Goal: Information Seeking & Learning: Learn about a topic

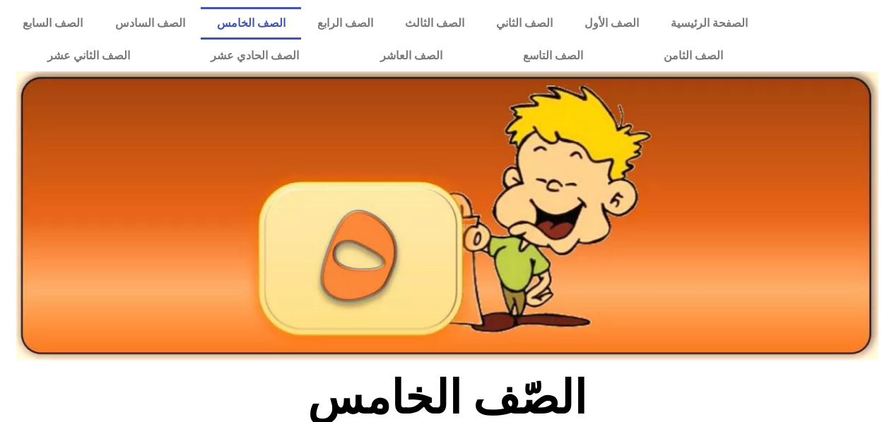
scroll to position [842, 0]
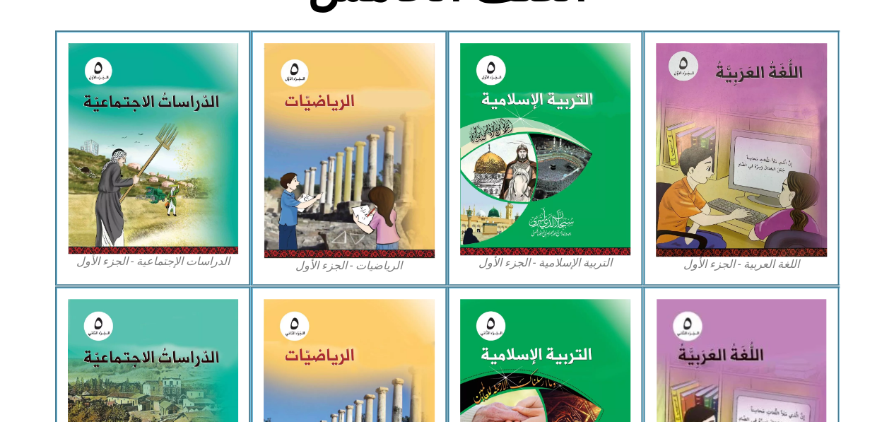
scroll to position [404, 0]
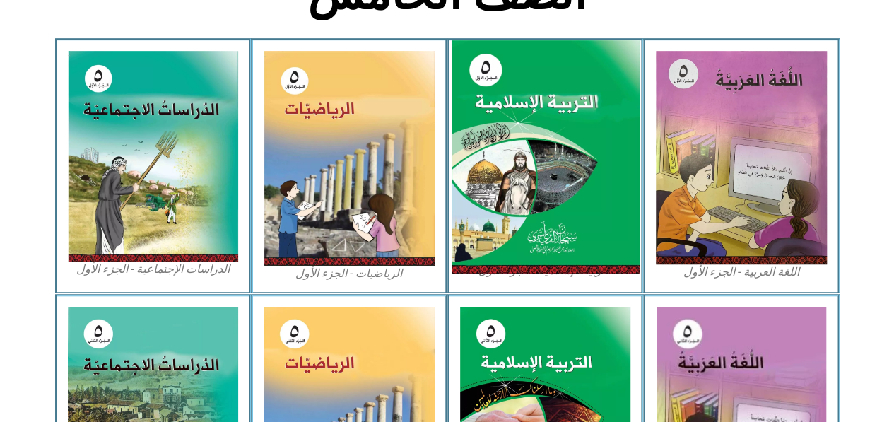
click at [593, 249] on img at bounding box center [545, 157] width 188 height 234
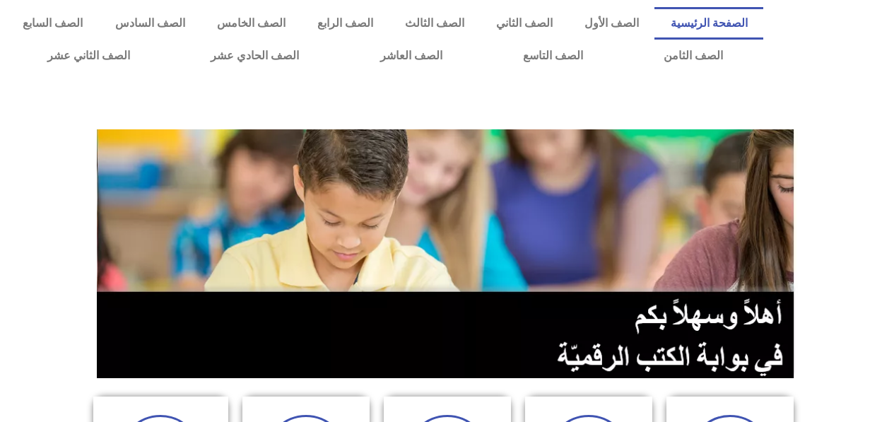
scroll to position [420, 0]
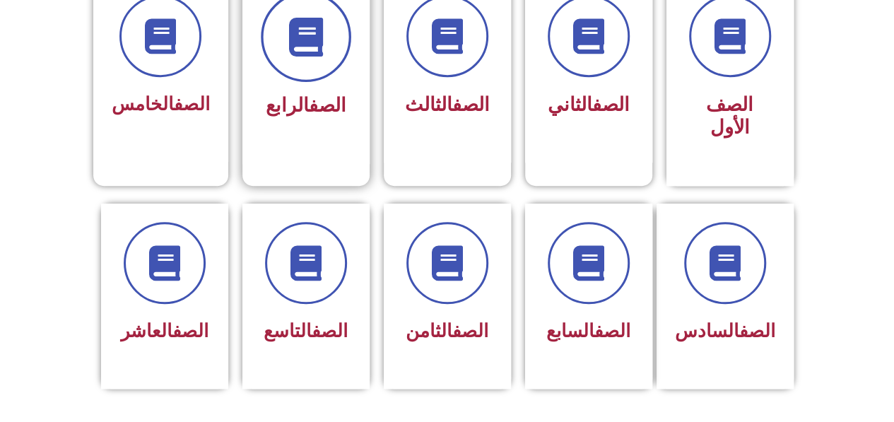
click at [306, 45] on icon at bounding box center [305, 37] width 39 height 39
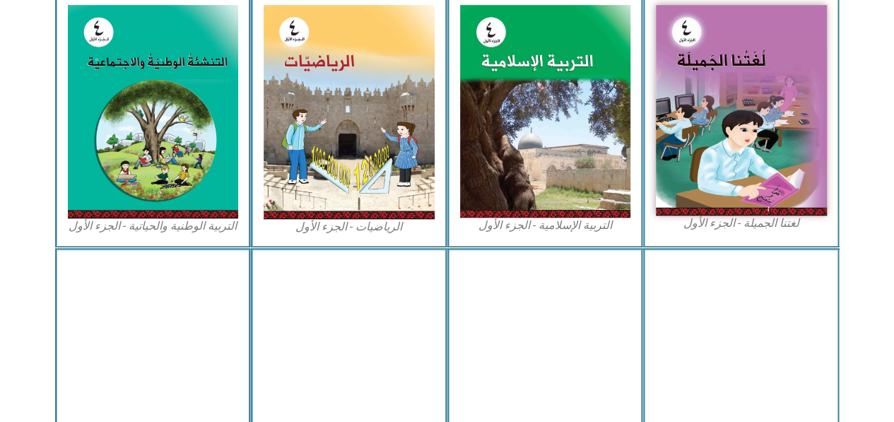
scroll to position [452, 0]
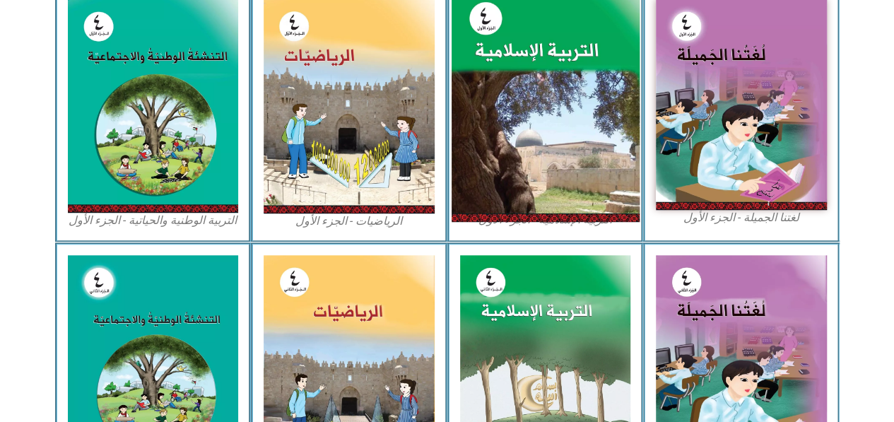
click at [596, 76] on img at bounding box center [545, 106] width 188 height 234
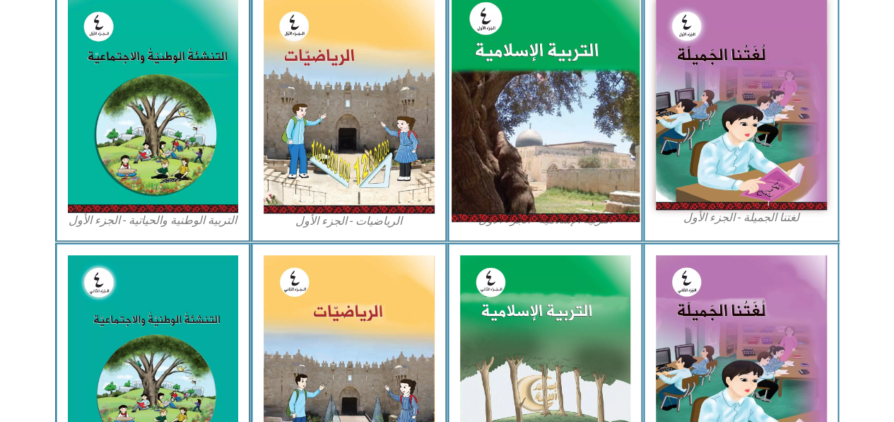
click at [596, 76] on img at bounding box center [545, 106] width 188 height 234
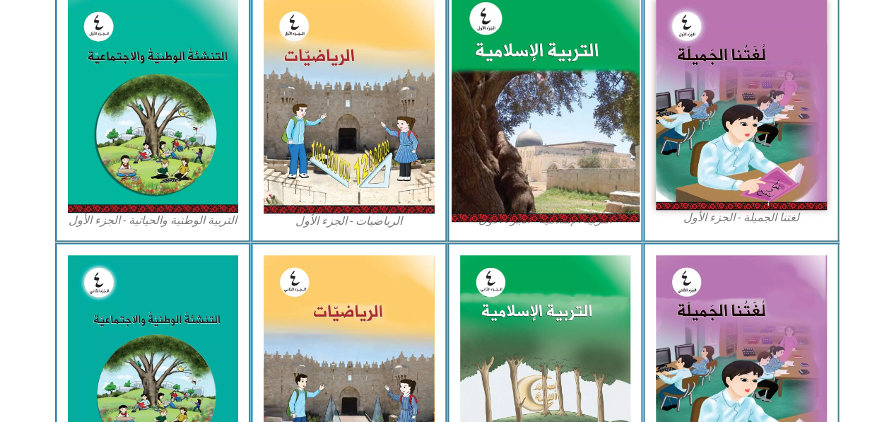
click at [596, 76] on img at bounding box center [545, 106] width 188 height 234
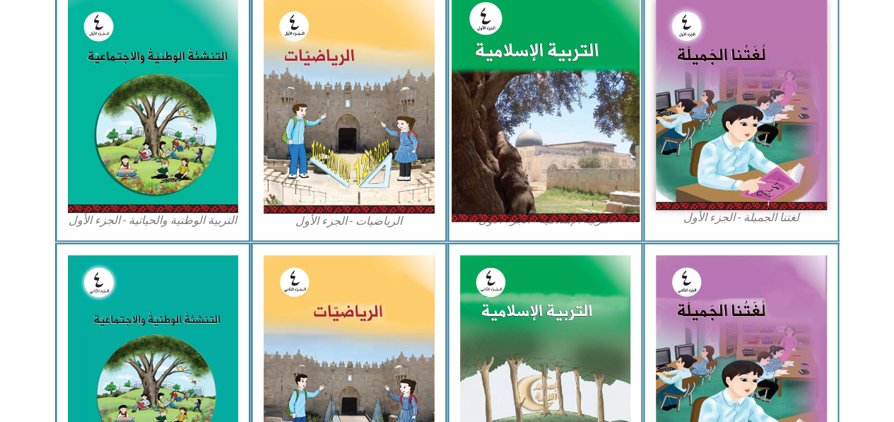
click at [596, 76] on img at bounding box center [545, 106] width 188 height 234
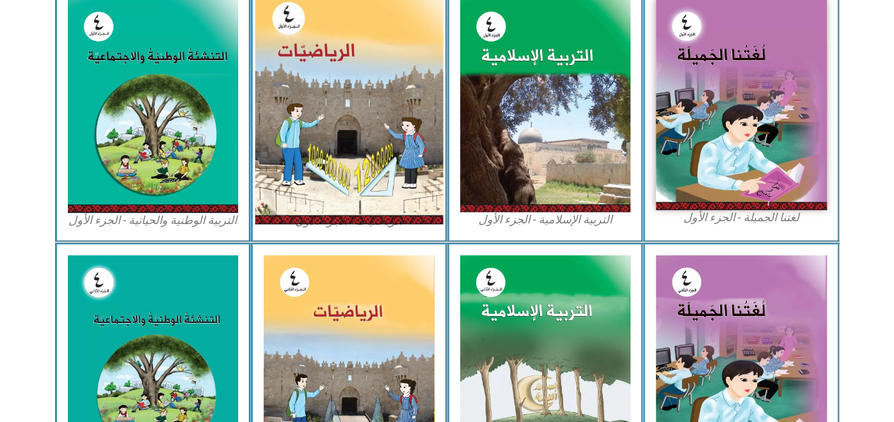
click at [328, 93] on img at bounding box center [349, 106] width 188 height 235
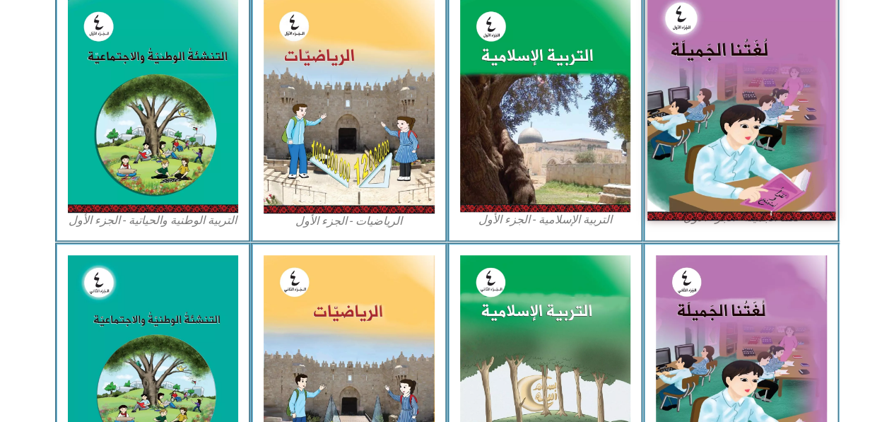
drag, startPoint x: 328, startPoint y: 93, endPoint x: 821, endPoint y: 84, distance: 493.3
click at [821, 84] on div "لغتنا الجميلة - الجزء الأول​ التربية الإسلامية - الجزء الأول الرياضيات - الجزء …" at bounding box center [447, 114] width 784 height 255
click at [821, 84] on img at bounding box center [741, 104] width 188 height 231
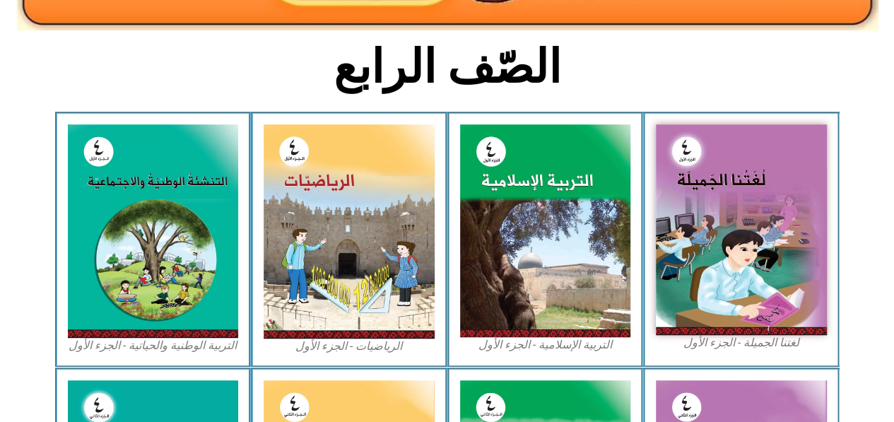
scroll to position [329, 0]
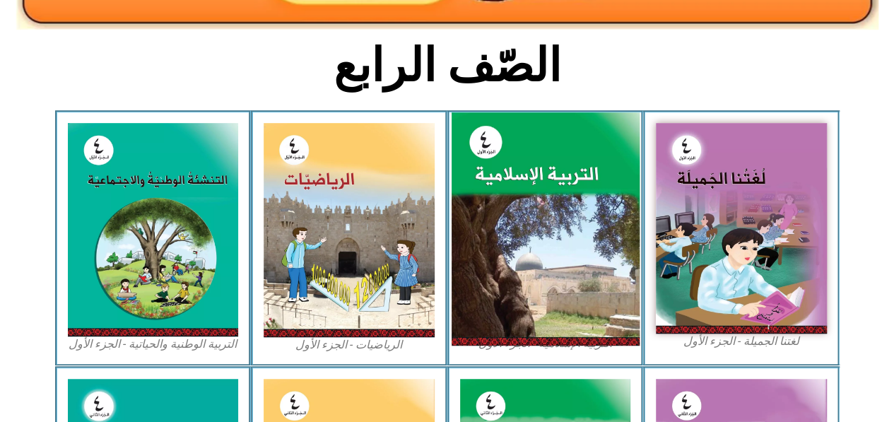
click at [578, 191] on img at bounding box center [545, 229] width 188 height 234
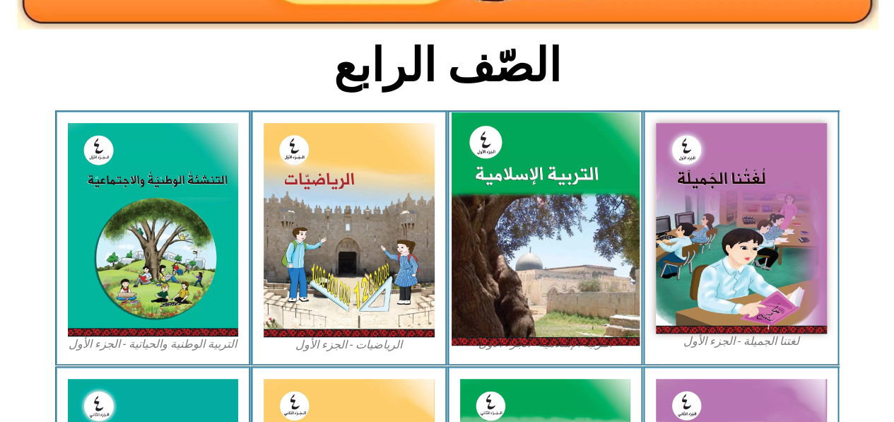
click at [578, 191] on img at bounding box center [545, 229] width 188 height 234
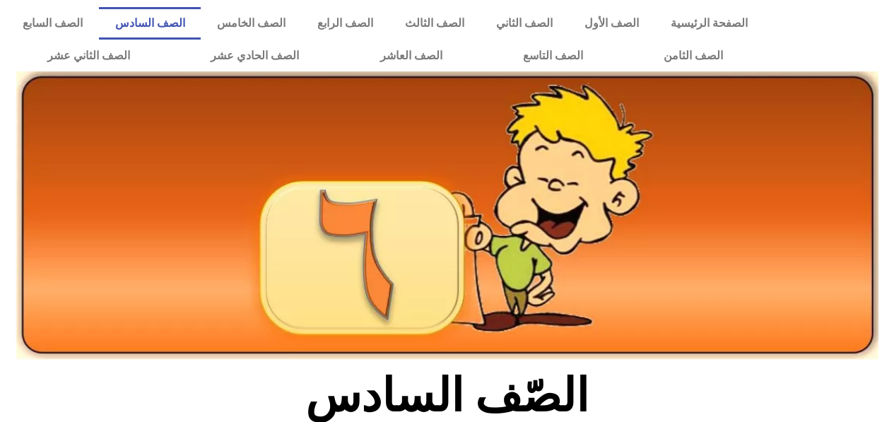
scroll to position [423, 0]
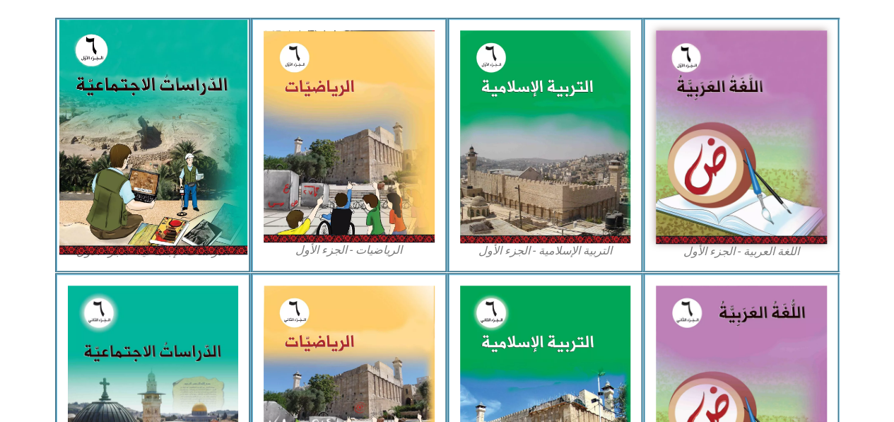
drag, startPoint x: 0, startPoint y: 0, endPoint x: 136, endPoint y: 95, distance: 166.4
click at [136, 95] on img at bounding box center [153, 137] width 188 height 235
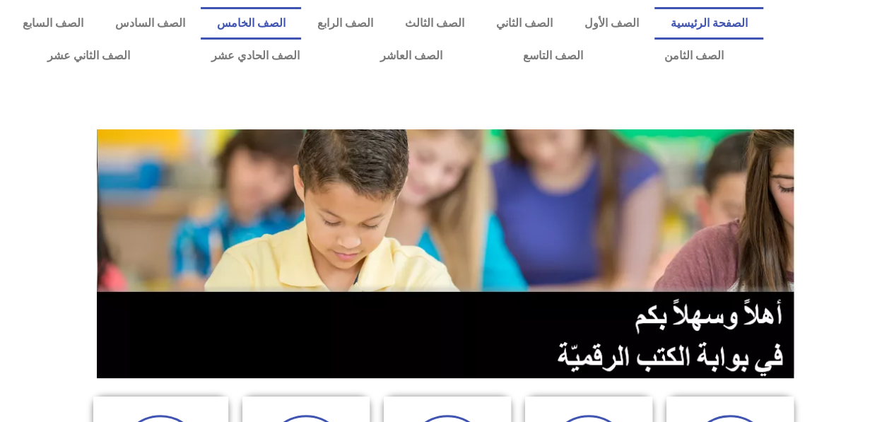
click at [299, 16] on link "الصف الخامس" at bounding box center [251, 23] width 100 height 33
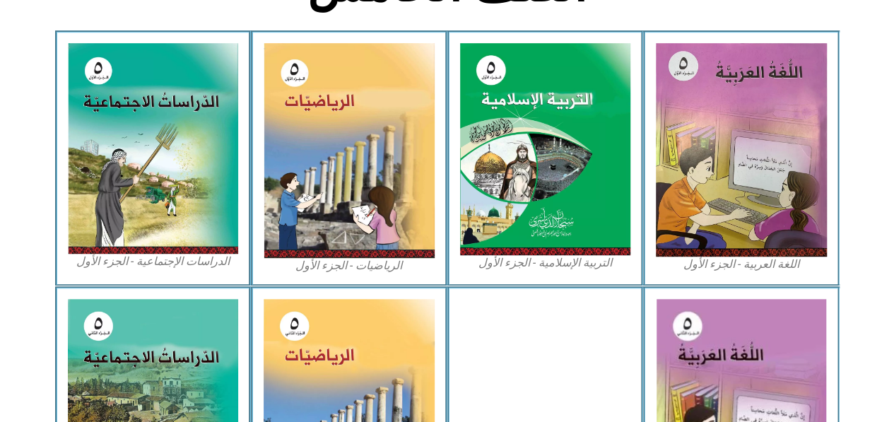
scroll to position [414, 0]
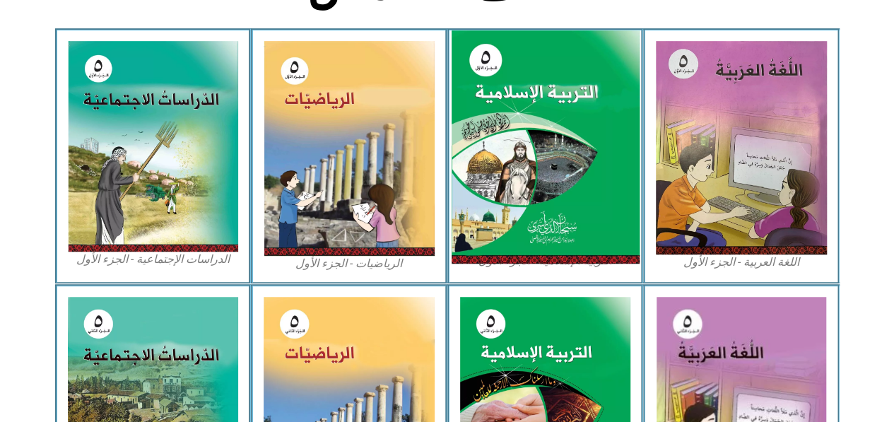
click at [583, 124] on img at bounding box center [545, 147] width 188 height 234
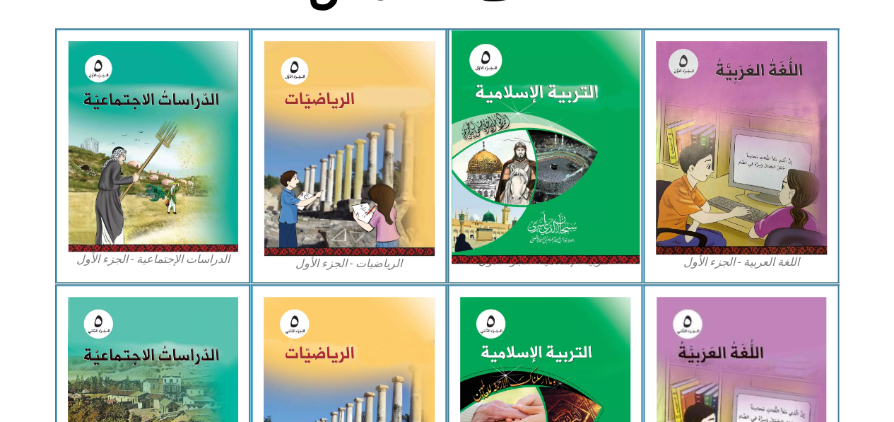
click at [583, 124] on img at bounding box center [545, 147] width 188 height 234
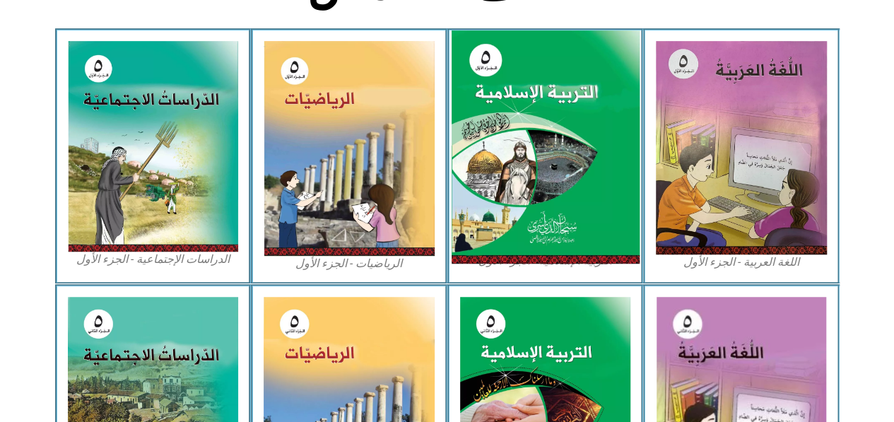
click at [583, 124] on img at bounding box center [545, 147] width 188 height 234
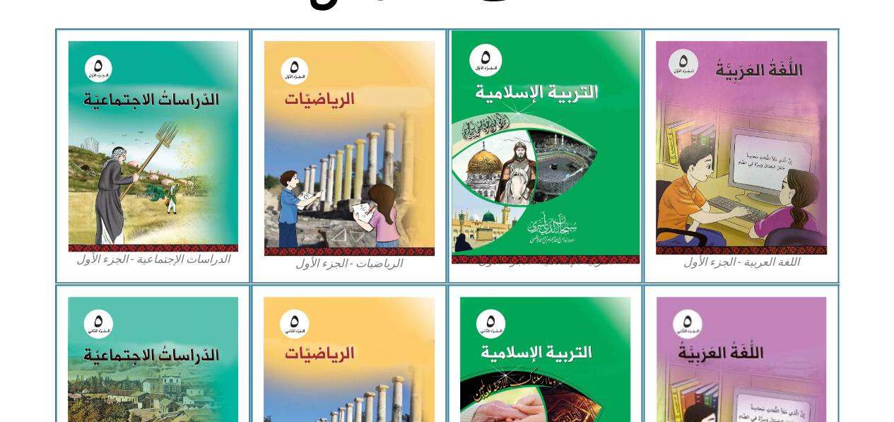
click at [583, 124] on img at bounding box center [545, 147] width 188 height 234
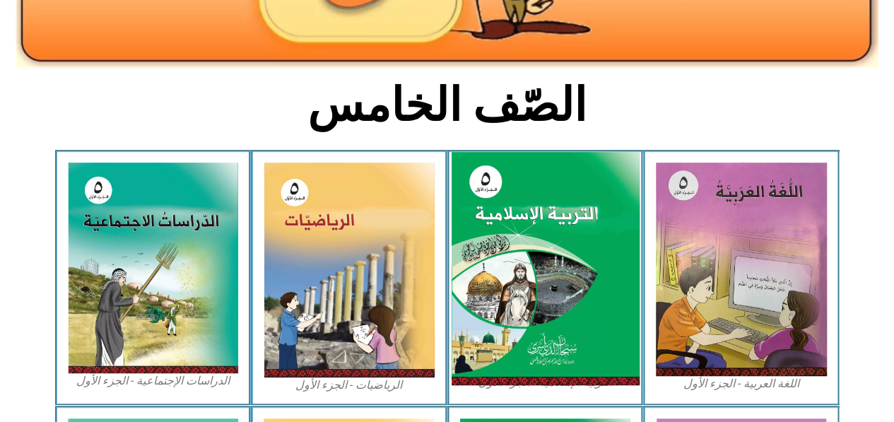
scroll to position [293, 0]
click at [610, 163] on img at bounding box center [545, 269] width 188 height 234
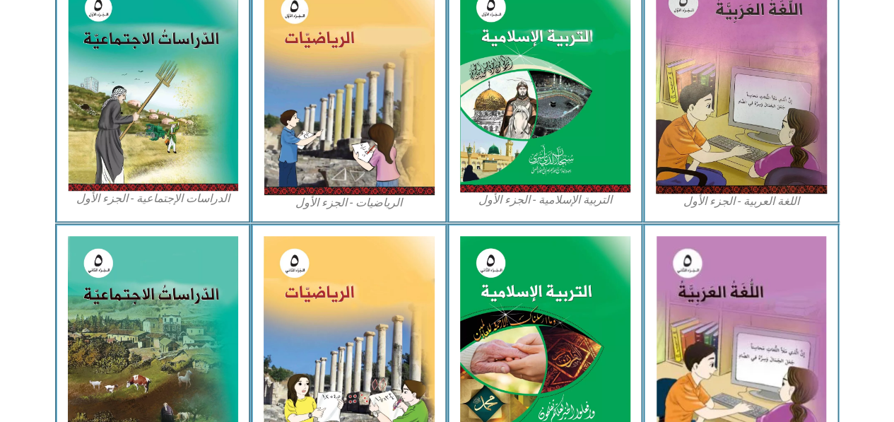
scroll to position [476, 0]
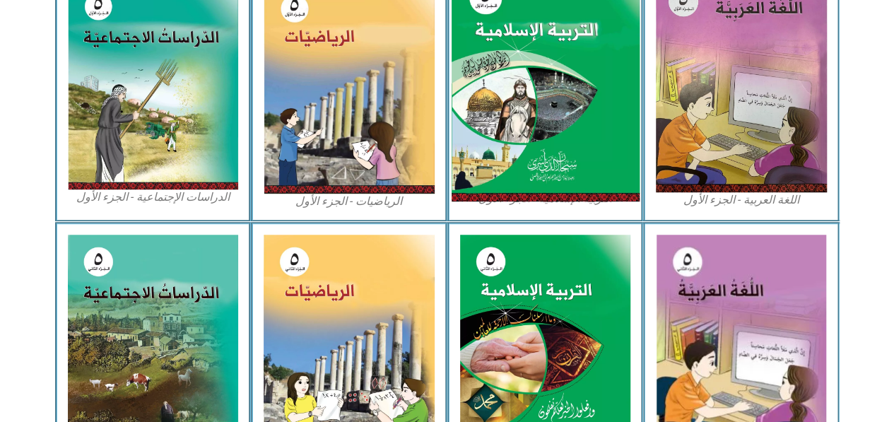
click at [567, 137] on img at bounding box center [545, 85] width 188 height 234
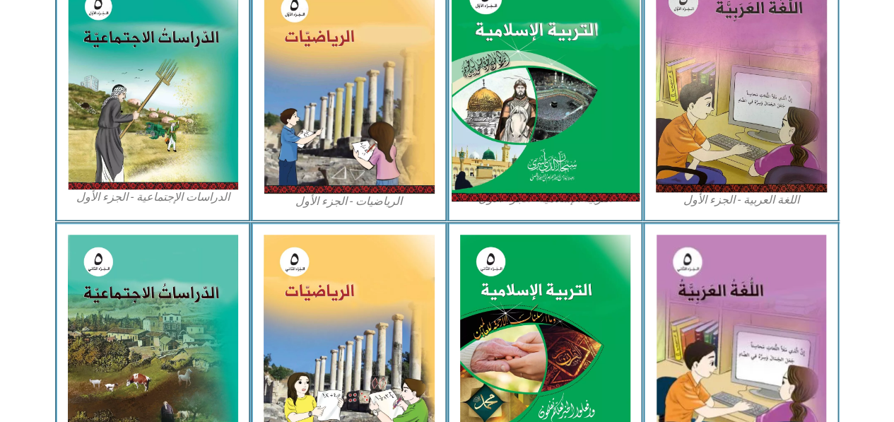
click at [567, 137] on img at bounding box center [545, 85] width 188 height 234
click at [532, 102] on img at bounding box center [545, 85] width 188 height 234
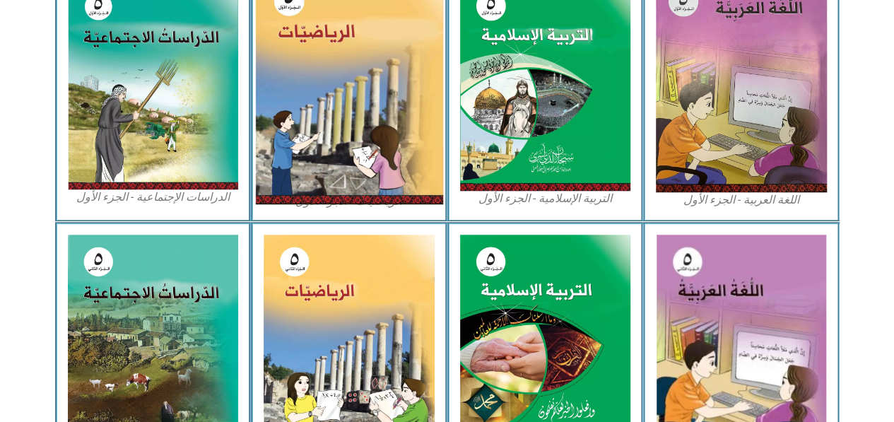
click at [340, 33] on img at bounding box center [349, 86] width 188 height 236
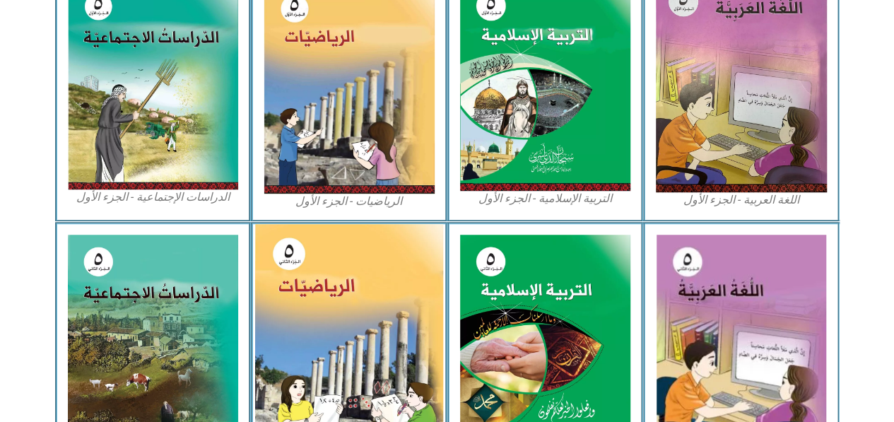
drag, startPoint x: 340, startPoint y: 33, endPoint x: 341, endPoint y: 338, distance: 304.6
click at [341, 338] on div "الصّف الخامس اللغة العربية - الجزء الأول​ التربية الإسلامية - الجزء الأول الريا…" at bounding box center [447, 190] width 894 height 1077
click at [341, 338] on img at bounding box center [349, 341] width 188 height 234
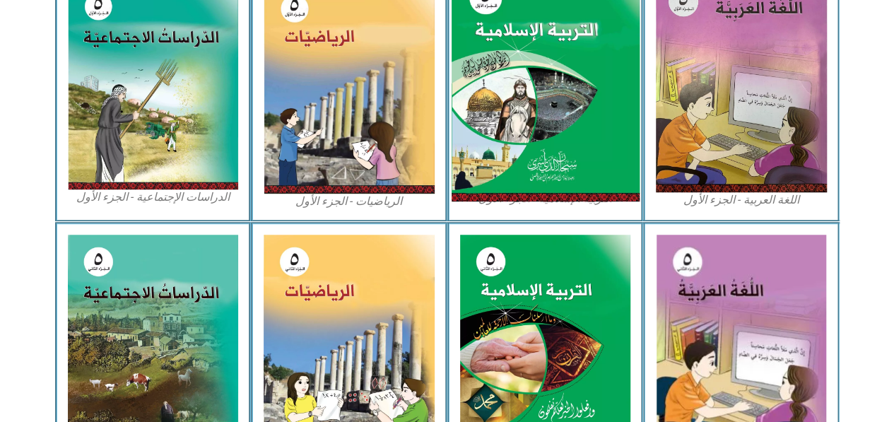
click at [527, 99] on img at bounding box center [545, 85] width 188 height 234
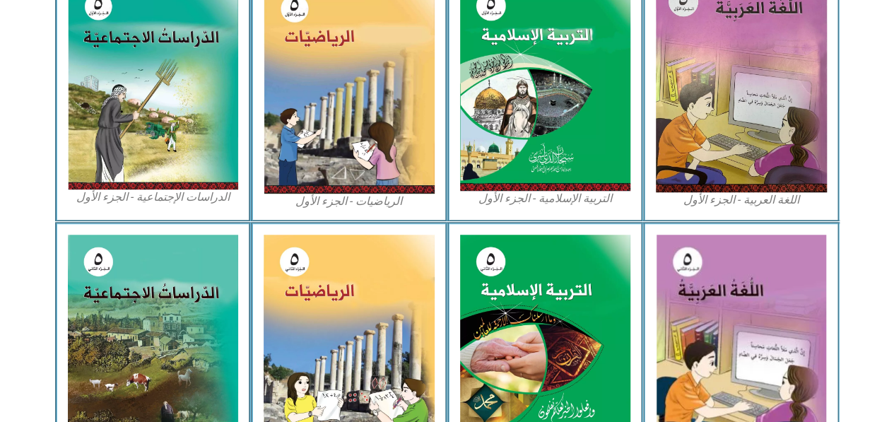
click at [524, 197] on figcaption "التربية الإسلامية - الجزء الأول" at bounding box center [545, 199] width 171 height 16
click at [554, 198] on figcaption "التربية الإسلامية - الجزء الأول" at bounding box center [545, 199] width 171 height 16
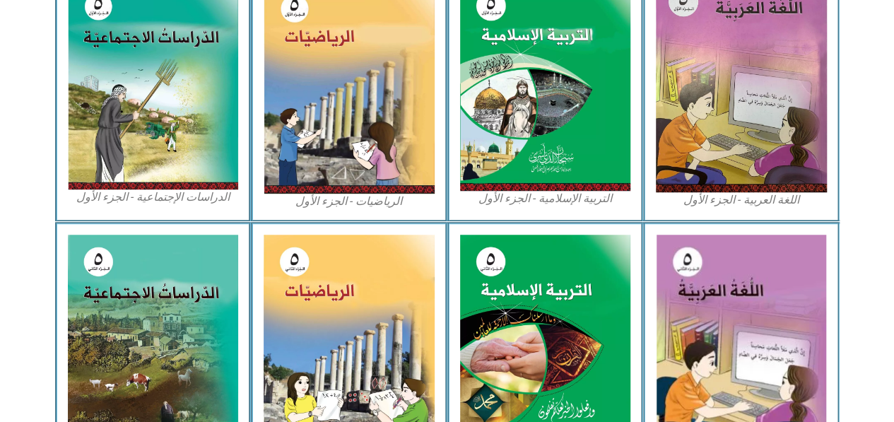
click at [609, 192] on figcaption "التربية الإسلامية - الجزء الأول" at bounding box center [545, 199] width 171 height 16
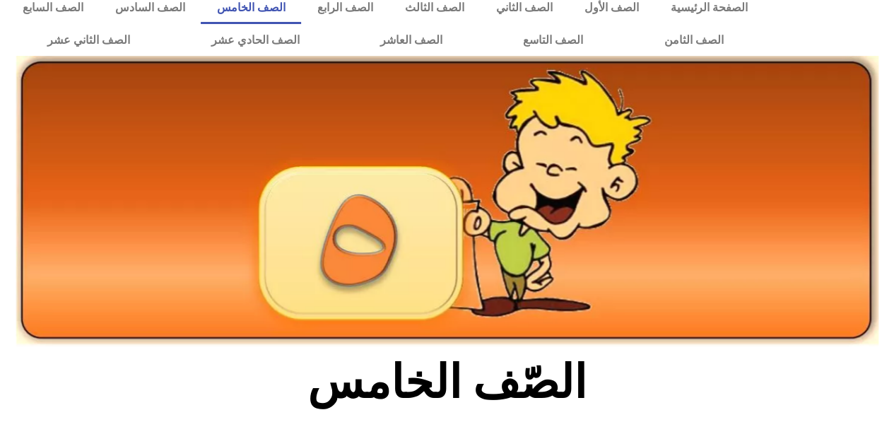
scroll to position [13, 0]
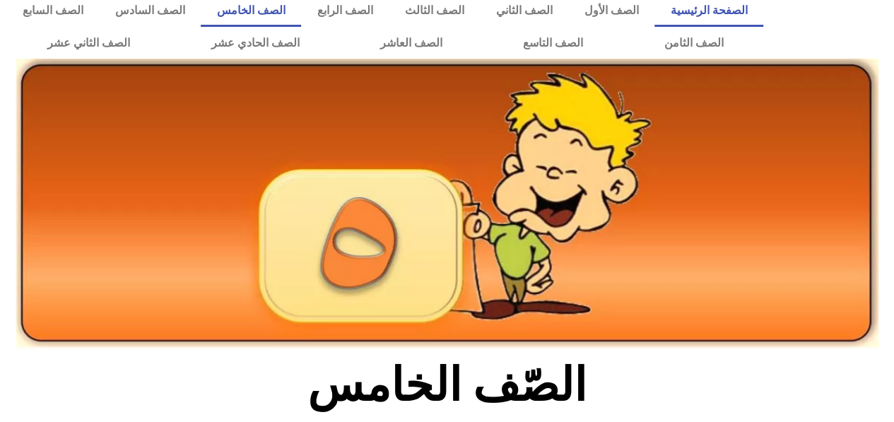
click at [721, 11] on link "الصفحة الرئيسية" at bounding box center [708, 10] width 109 height 33
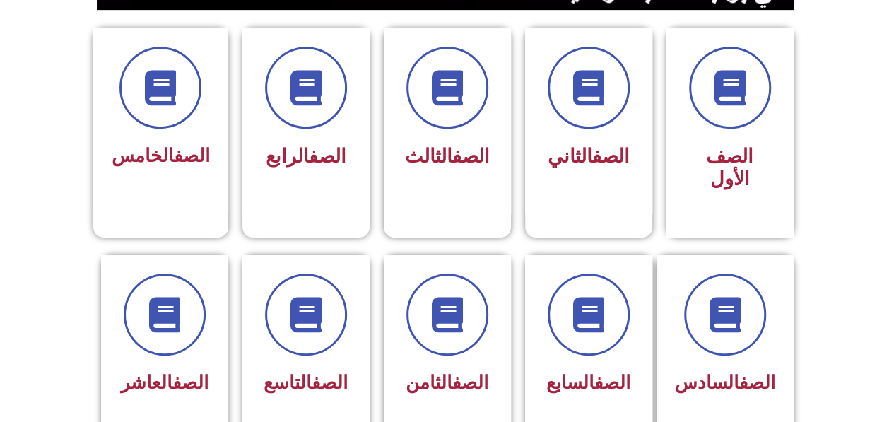
scroll to position [372, 0]
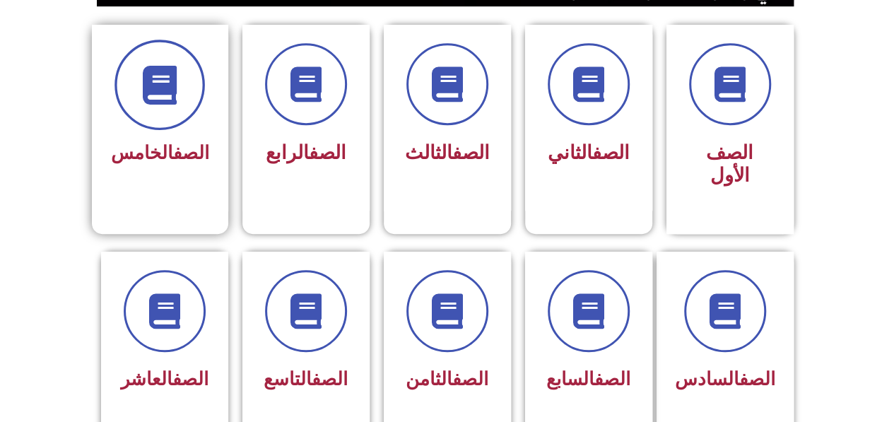
click at [142, 101] on span at bounding box center [159, 85] width 90 height 90
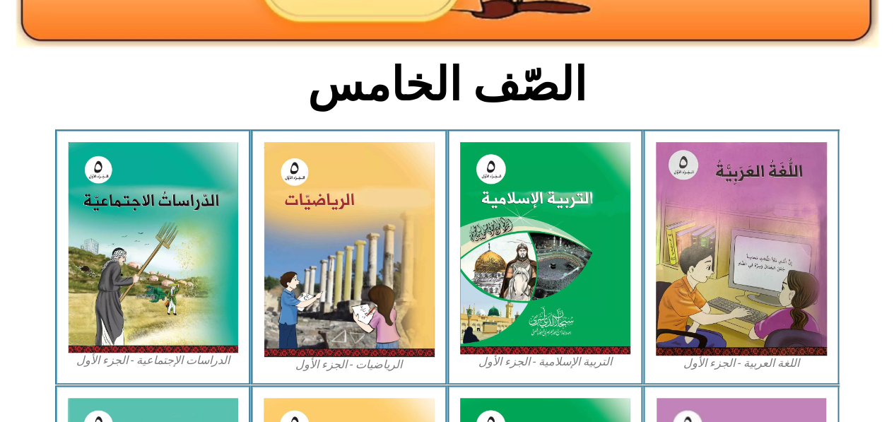
scroll to position [314, 0]
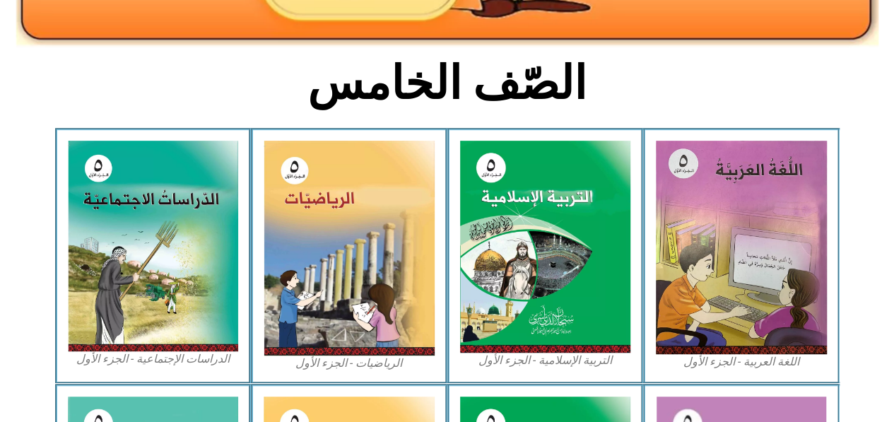
click at [563, 138] on div "التربية الإسلامية - الجزء الأول" at bounding box center [545, 256] width 196 height 256
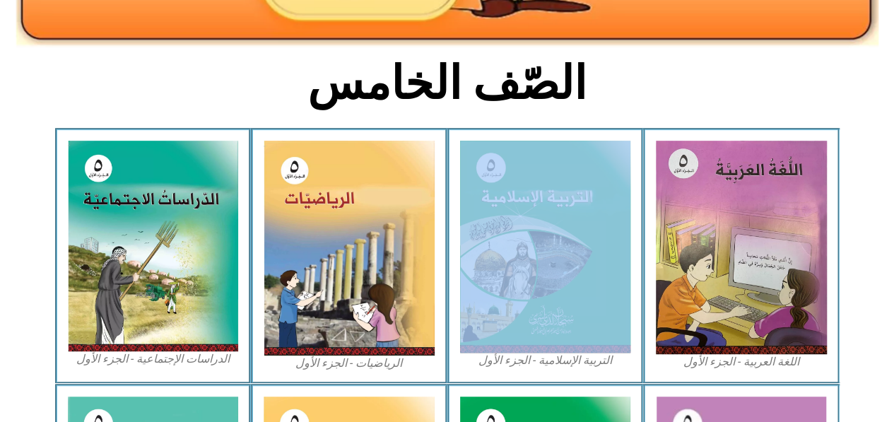
click at [563, 138] on div "التربية الإسلامية - الجزء الأول" at bounding box center [545, 256] width 196 height 256
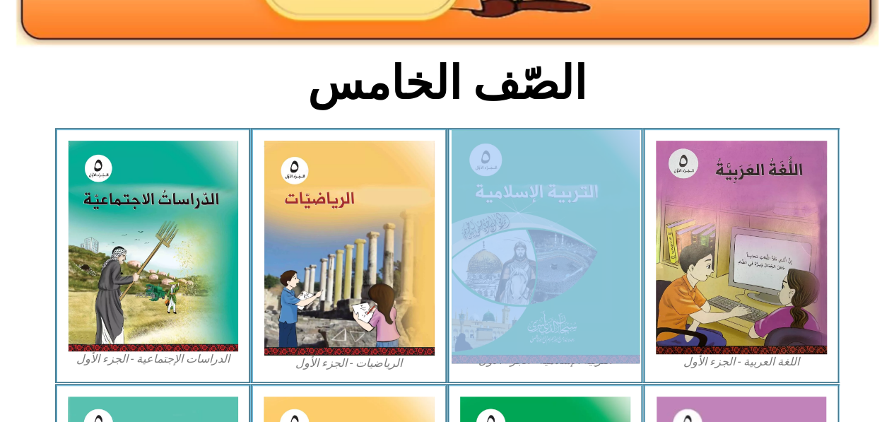
click at [559, 232] on img at bounding box center [545, 247] width 188 height 234
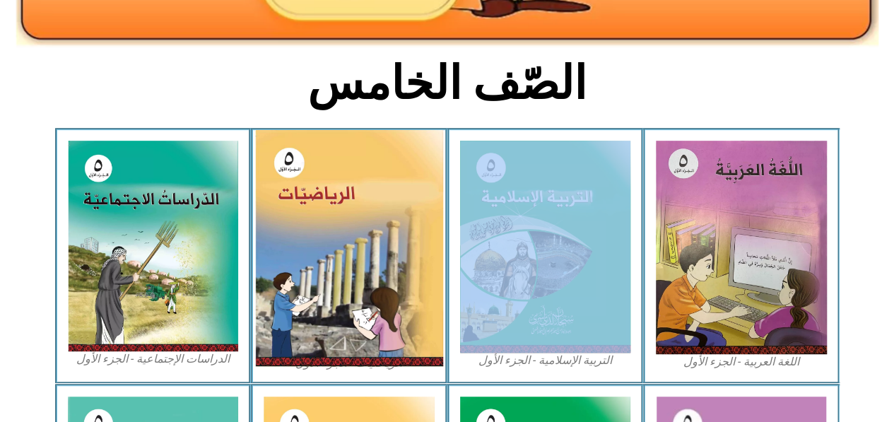
click at [360, 233] on img at bounding box center [349, 248] width 188 height 236
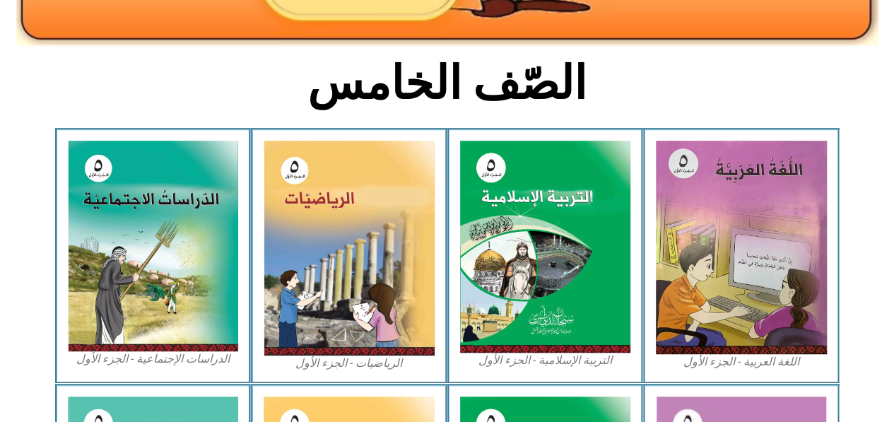
click at [554, 361] on figcaption "التربية الإسلامية - الجزء الأول" at bounding box center [545, 361] width 171 height 16
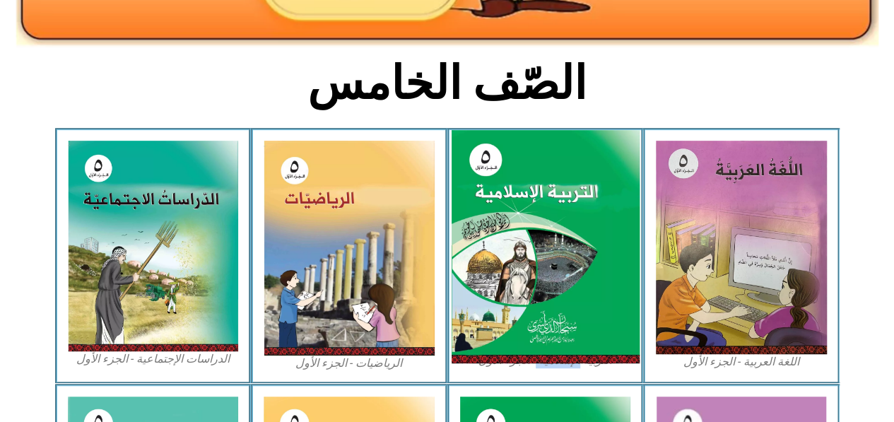
click at [544, 249] on img at bounding box center [545, 247] width 188 height 234
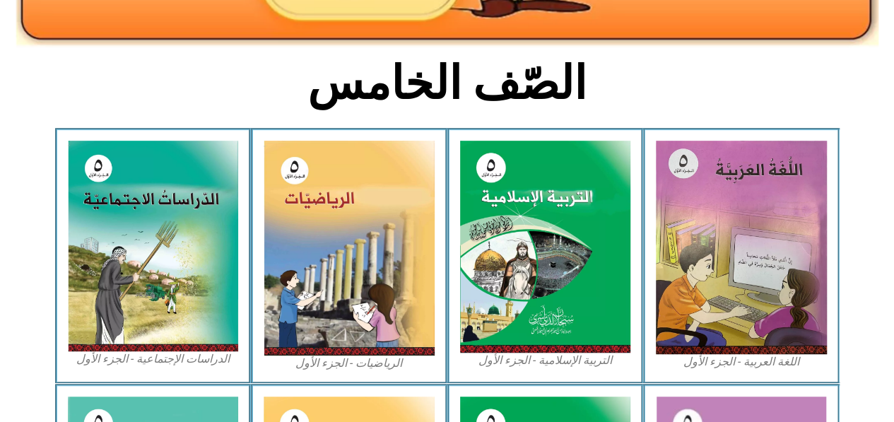
click at [512, 370] on div "التربية الإسلامية - الجزء الأول" at bounding box center [545, 256] width 196 height 256
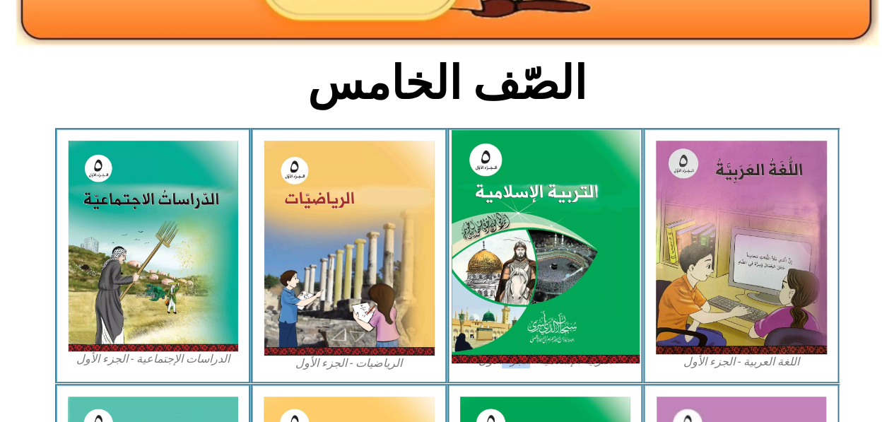
click at [554, 312] on img at bounding box center [545, 247] width 188 height 234
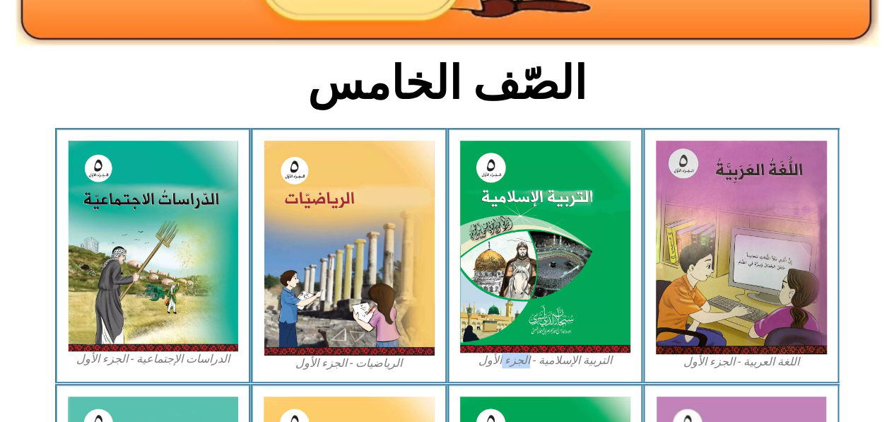
drag, startPoint x: 554, startPoint y: 312, endPoint x: 543, endPoint y: 365, distance: 54.2
click at [543, 365] on figure "التربية الإسلامية - الجزء الأول" at bounding box center [545, 255] width 171 height 228
click at [543, 365] on figcaption "التربية الإسلامية - الجزء الأول" at bounding box center [545, 361] width 171 height 16
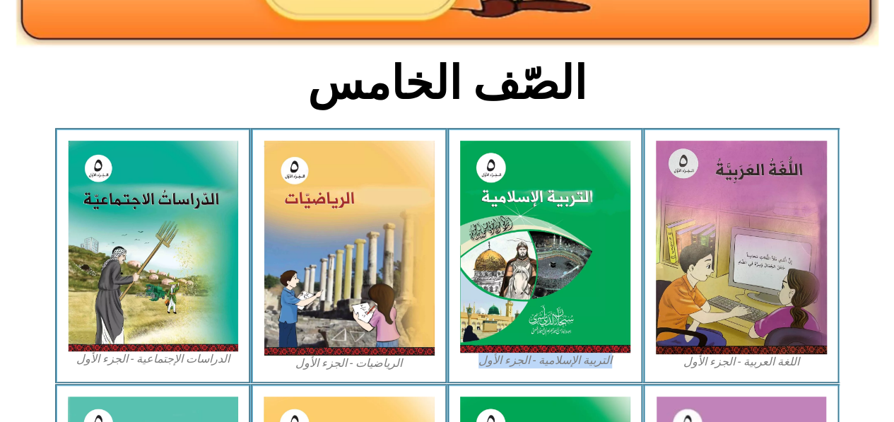
click at [543, 365] on figcaption "التربية الإسلامية - الجزء الأول" at bounding box center [545, 361] width 171 height 16
drag, startPoint x: 541, startPoint y: 364, endPoint x: 504, endPoint y: 362, distance: 37.5
click at [504, 362] on figcaption "التربية الإسلامية - الجزء الأول" at bounding box center [545, 361] width 171 height 16
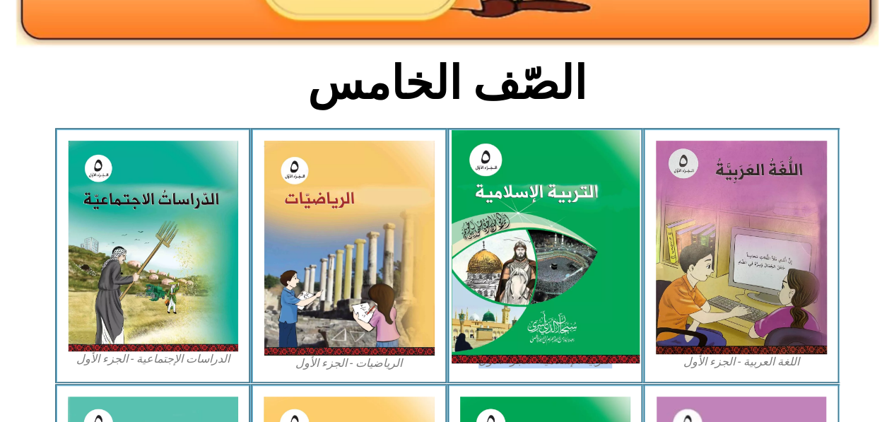
click at [623, 247] on img at bounding box center [545, 247] width 188 height 234
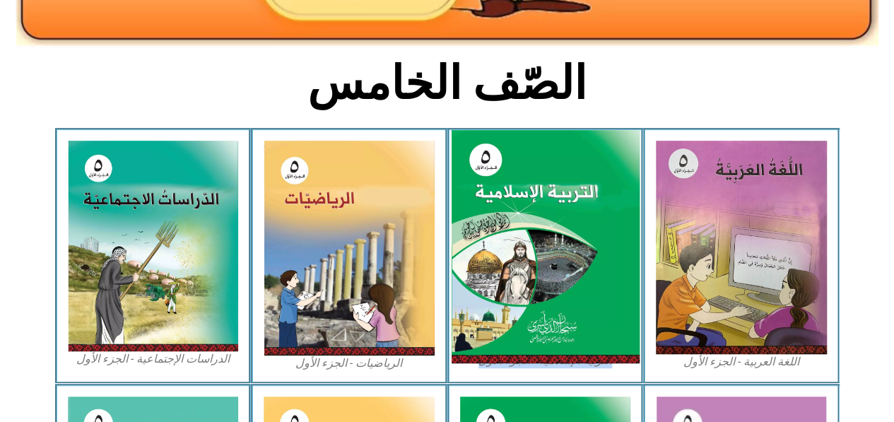
click at [623, 247] on img at bounding box center [545, 247] width 188 height 234
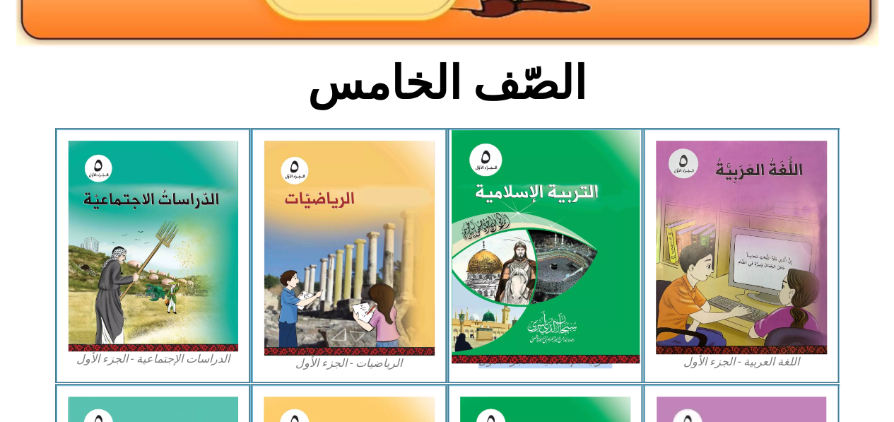
click at [623, 247] on img at bounding box center [545, 247] width 188 height 234
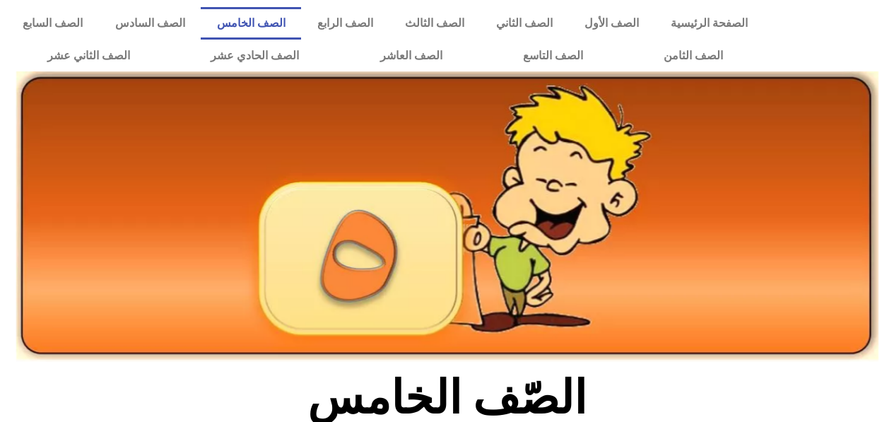
scroll to position [314, 0]
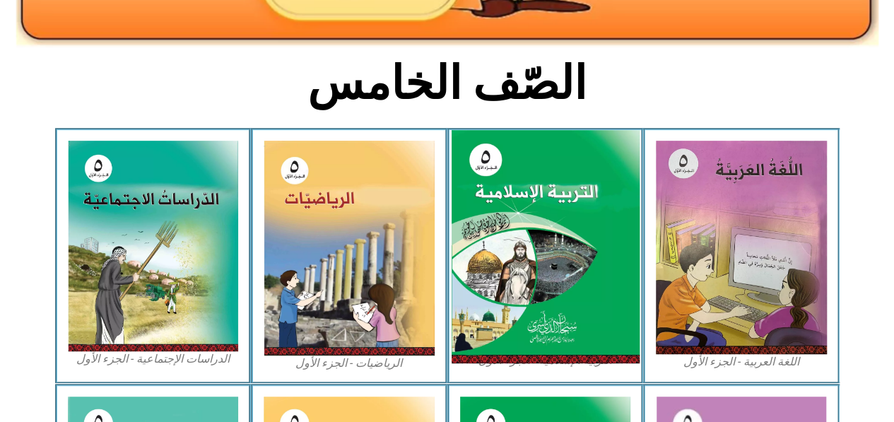
click at [555, 170] on img at bounding box center [545, 247] width 188 height 234
click at [540, 213] on img at bounding box center [545, 247] width 188 height 234
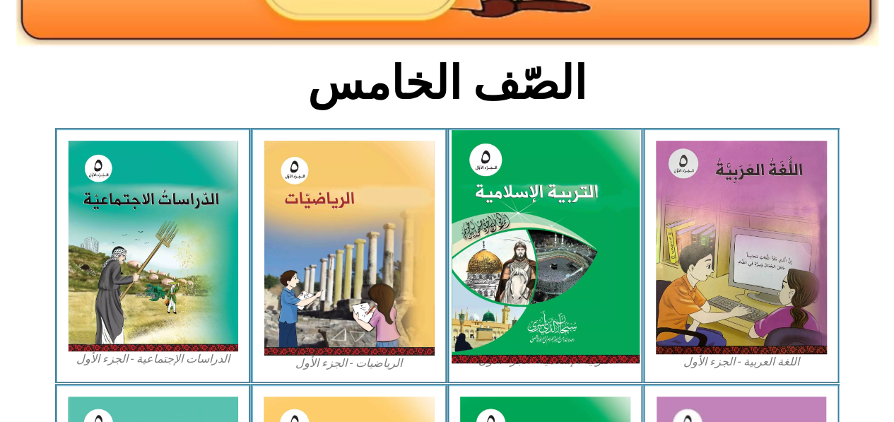
click at [540, 213] on img at bounding box center [545, 247] width 188 height 234
click at [579, 197] on img at bounding box center [545, 247] width 188 height 234
click at [546, 284] on img at bounding box center [545, 247] width 188 height 234
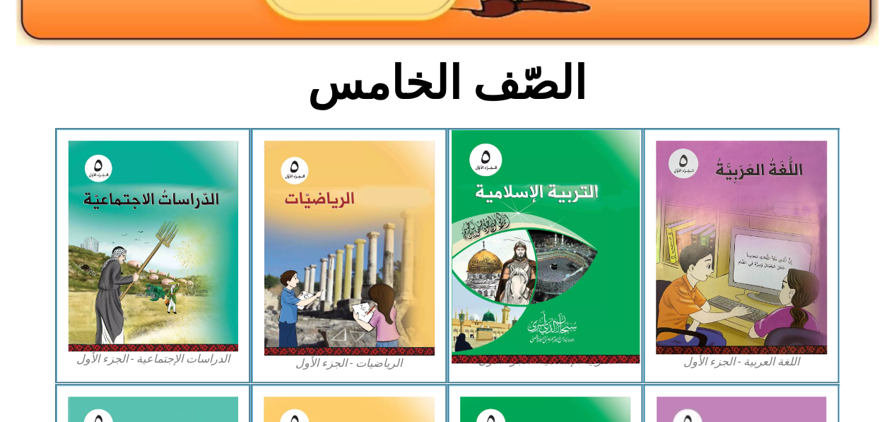
click at [548, 222] on img at bounding box center [545, 247] width 188 height 234
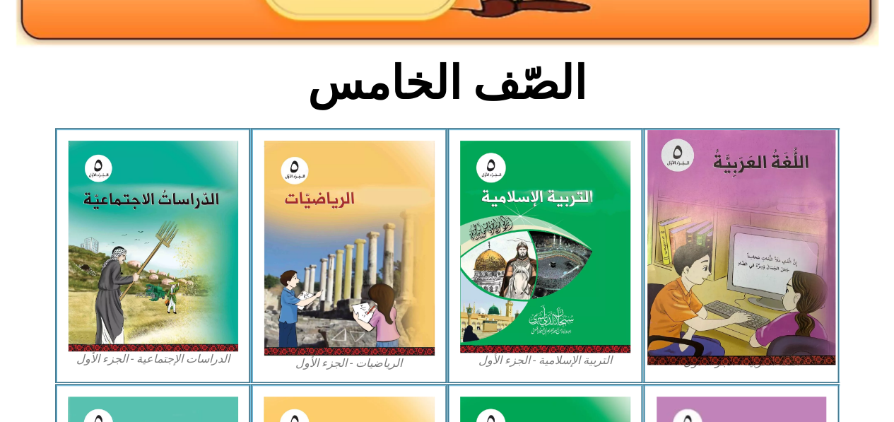
click at [767, 224] on img at bounding box center [741, 247] width 188 height 235
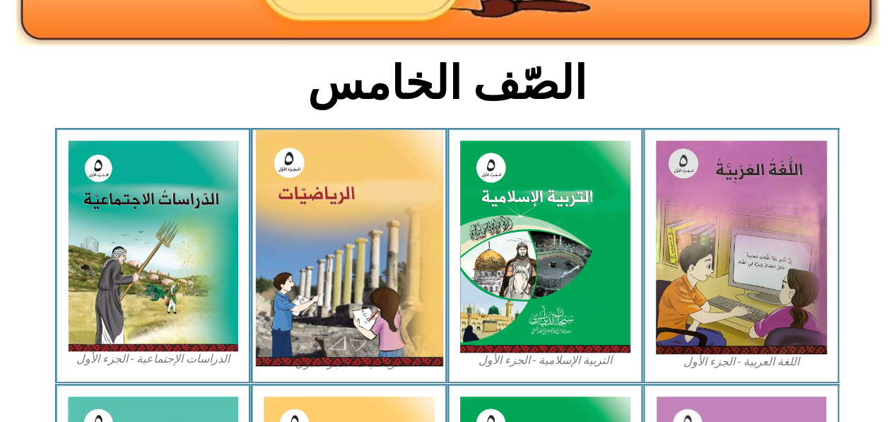
drag, startPoint x: 767, startPoint y: 224, endPoint x: 293, endPoint y: 211, distance: 475.0
click at [293, 211] on div "اللغة العربية - الجزء الأول​ التربية [DEMOGRAPHIC_DATA] - الجزء الأول الرياضيات…" at bounding box center [447, 256] width 784 height 256
click at [293, 211] on img at bounding box center [349, 248] width 188 height 236
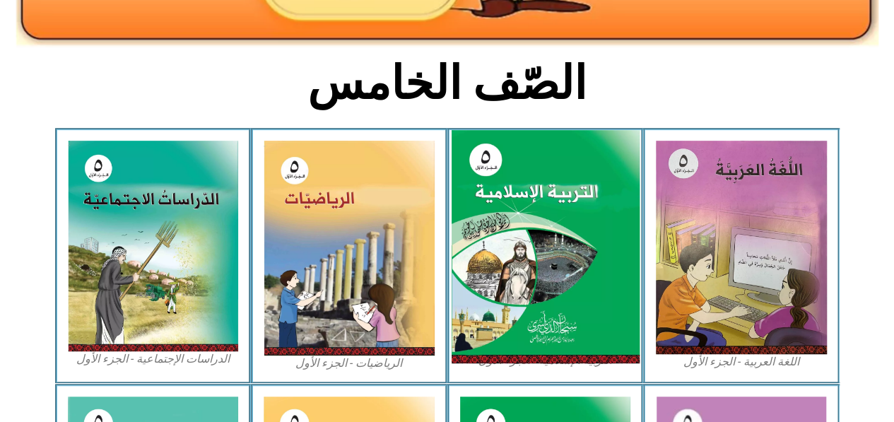
click at [561, 208] on img at bounding box center [545, 247] width 188 height 234
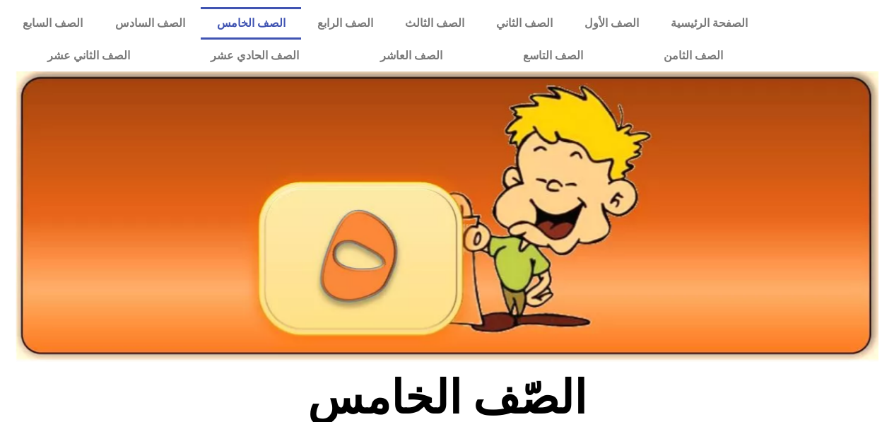
scroll to position [314, 0]
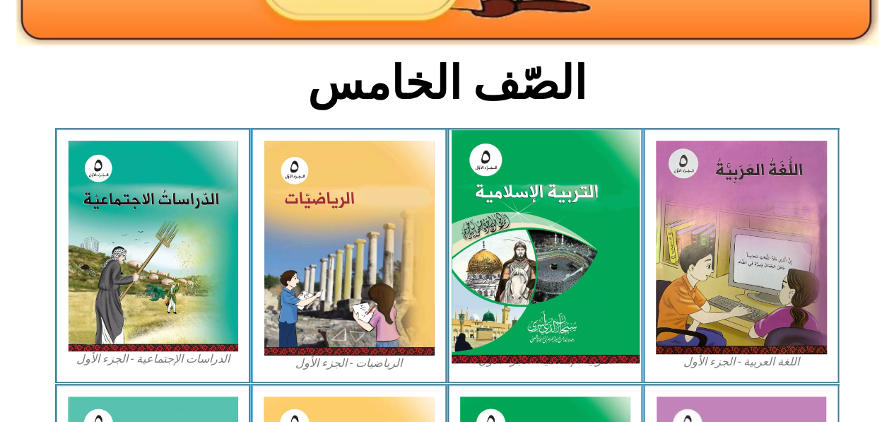
click at [506, 177] on img at bounding box center [545, 247] width 188 height 234
